Goal: Information Seeking & Learning: Learn about a topic

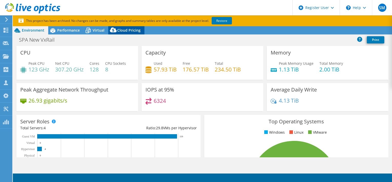
select select "USD"
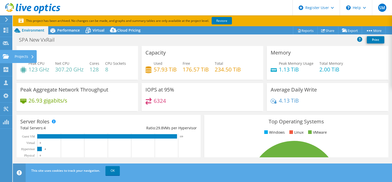
click at [25, 58] on div "Projects" at bounding box center [24, 56] width 25 height 13
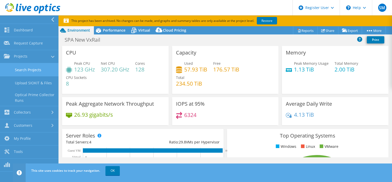
click at [35, 71] on link "Search Projects" at bounding box center [29, 69] width 58 height 13
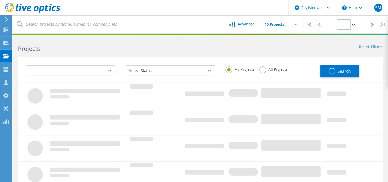
type input "1"
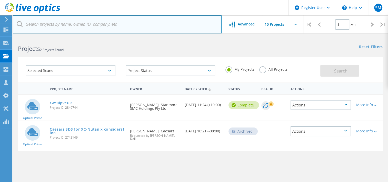
click at [147, 26] on input "text" at bounding box center [117, 24] width 209 height 18
paste input "2758323"
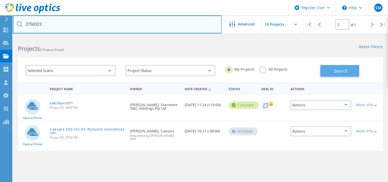
type input "2758323"
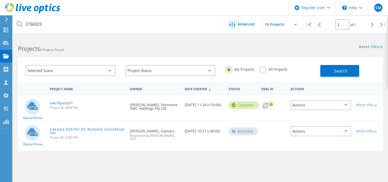
drag, startPoint x: 330, startPoint y: 70, endPoint x: 254, endPoint y: 67, distance: 76.2
click at [254, 67] on div "Selected Scans Project Status In Progress Complete Published Anonymous Archived…" at bounding box center [200, 69] width 365 height 25
click at [273, 70] on label "All Projects" at bounding box center [273, 68] width 28 height 5
click at [0, 0] on input "All Projects" at bounding box center [0, 0] width 0 height 0
click at [337, 69] on span "Search" at bounding box center [340, 71] width 13 height 6
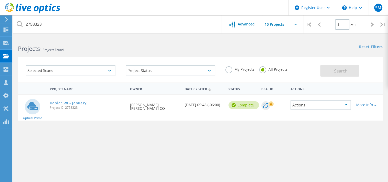
click at [74, 102] on link "Kohler WI - January" at bounding box center [68, 103] width 37 height 4
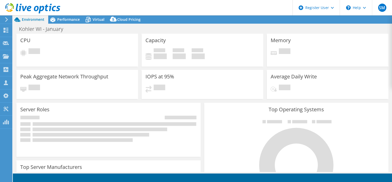
select select "USEast"
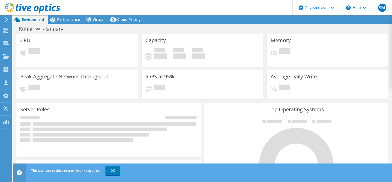
select select "USEast"
select select "USD"
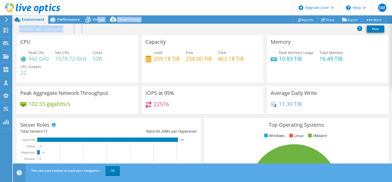
click at [95, 24] on div "Project Actions Project Actions Reports Share Export vSAN ReadyNode Sizer" at bounding box center [202, 98] width 379 height 166
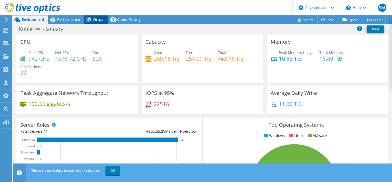
drag, startPoint x: 95, startPoint y: 24, endPoint x: 96, endPoint y: 19, distance: 5.1
click at [96, 19] on span "Virtual" at bounding box center [99, 19] width 12 height 5
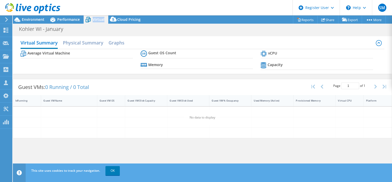
click at [96, 19] on span "Virtual" at bounding box center [99, 19] width 12 height 5
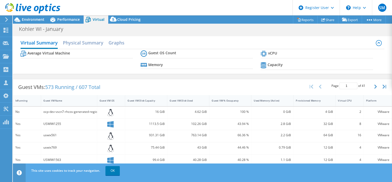
click at [138, 27] on div "Kohler WI - January Print" at bounding box center [202, 28] width 379 height 9
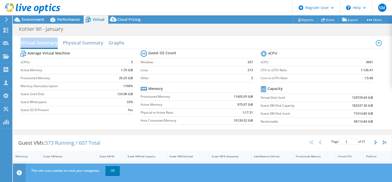
drag, startPoint x: 58, startPoint y: 42, endPoint x: 124, endPoint y: 59, distance: 68.0
click at [21, 44] on div "Virtual Summary Physical Summary Graphs" at bounding box center [203, 43] width 364 height 12
copy h2 "Virtual Summary"
drag, startPoint x: 371, startPoint y: 76, endPoint x: 266, endPoint y: 52, distance: 108.8
click at [263, 52] on section "vCPU vCPU 3001 CPU to vCPU Ratio 1:136.41 Core to vCPU Ratio 1:5.68 Capacity Vi…" at bounding box center [321, 88] width 120 height 79
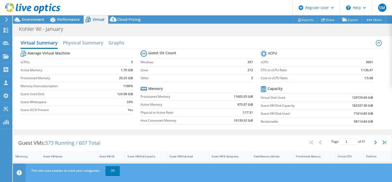
click at [376, 67] on section "vCPU vCPU 3001 CPU to vCPU Ratio 1:136.41 Core to vCPU Ratio 1:5.68 Capacity Vi…" at bounding box center [321, 88] width 120 height 79
drag, startPoint x: 370, startPoint y: 62, endPoint x: 274, endPoint y: 52, distance: 96.9
click at [274, 52] on section "vCPU vCPU 3001 CPU to vCPU Ratio 1:136.41 Core to vCPU Ratio 1:5.68 Capacity Vi…" at bounding box center [321, 88] width 120 height 79
drag, startPoint x: 274, startPoint y: 52, endPoint x: 272, endPoint y: 59, distance: 7.2
click at [270, 60] on label "vCPU" at bounding box center [300, 62] width 79 height 5
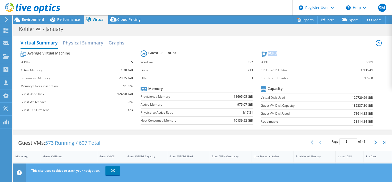
click at [359, 62] on td "3001" at bounding box center [356, 62] width 33 height 8
drag, startPoint x: 369, startPoint y: 62, endPoint x: 260, endPoint y: 61, distance: 109.8
click at [261, 61] on section "vCPU vCPU 3001 CPU to vCPU Ratio 1:136.41 Core to vCPU Ratio 1:5.68 Capacity Vi…" at bounding box center [321, 88] width 120 height 79
click at [257, 61] on section "Guest OS Count Windows 357 Linux 213 Other 3 Memory Provisioned Memory 11605.05…" at bounding box center [201, 88] width 120 height 78
drag, startPoint x: 275, startPoint y: 61, endPoint x: 369, endPoint y: 61, distance: 94.4
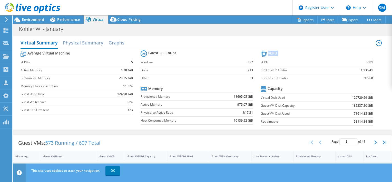
click at [369, 61] on section "vCPU vCPU 3001 CPU to vCPU Ratio 1:136.41 Core to vCPU Ratio 1:5.68 Capacity Vi…" at bounding box center [321, 88] width 120 height 79
click at [368, 62] on b "3001" at bounding box center [369, 62] width 7 height 5
drag, startPoint x: 368, startPoint y: 61, endPoint x: 285, endPoint y: 58, distance: 83.2
click at [286, 58] on tr "vCPU 3001" at bounding box center [317, 62] width 112 height 8
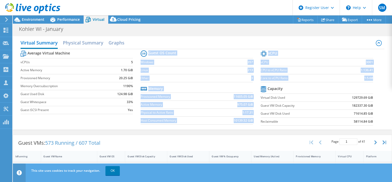
drag, startPoint x: 285, startPoint y: 58, endPoint x: 384, endPoint y: 61, distance: 98.8
click at [384, 61] on div "Virtual Summary Physical Summary Graphs Average Virtual Machine vCPUs 5 Active …" at bounding box center [202, 82] width 379 height 93
drag, startPoint x: 384, startPoint y: 61, endPoint x: 368, endPoint y: 66, distance: 16.7
click at [367, 65] on td "3001" at bounding box center [356, 62] width 33 height 8
